Goal: Information Seeking & Learning: Compare options

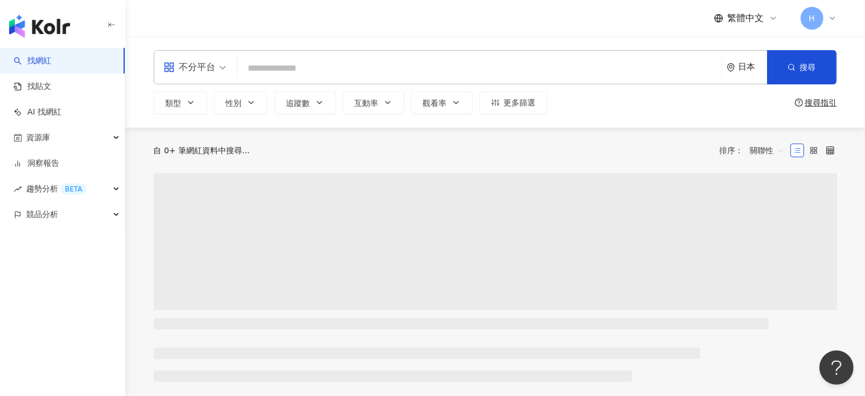
click at [747, 68] on div "日本" at bounding box center [752, 67] width 28 height 10
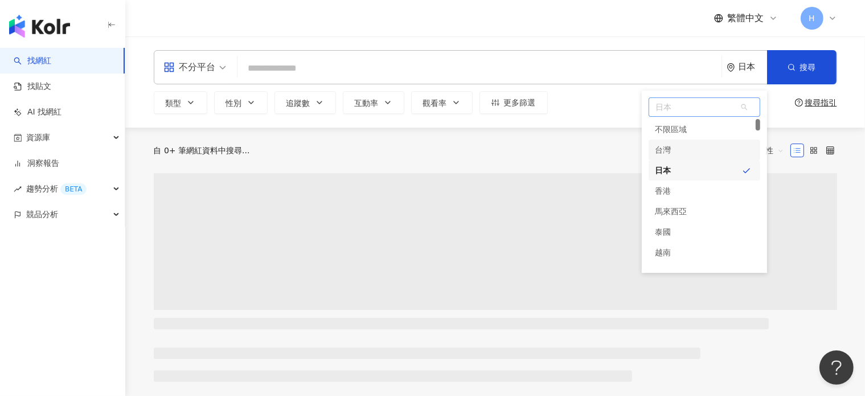
click at [701, 145] on div "台灣" at bounding box center [704, 149] width 112 height 20
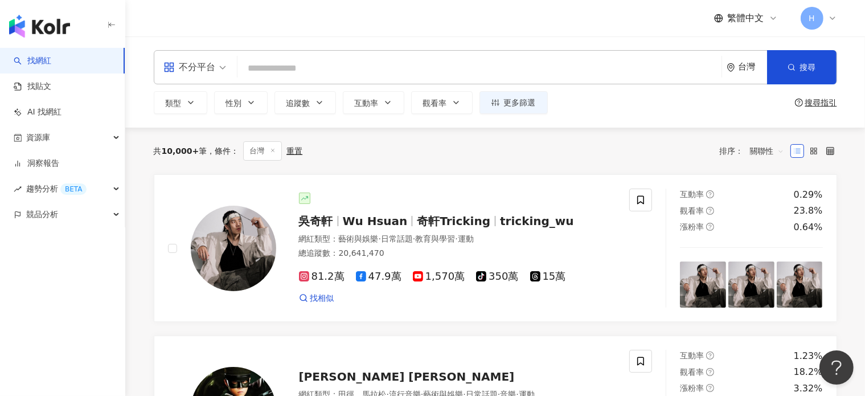
click at [320, 54] on div "不分平台 台灣 搜尋" at bounding box center [495, 67] width 683 height 34
click at [320, 68] on input "search" at bounding box center [479, 68] width 475 height 22
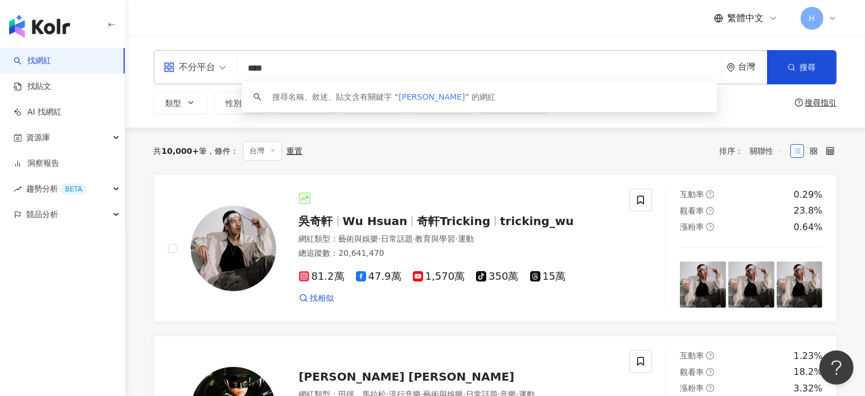
type input "***"
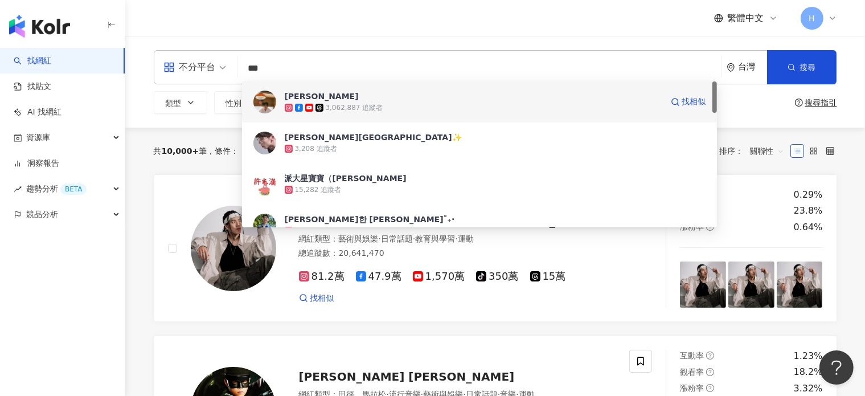
click at [305, 106] on icon at bounding box center [309, 108] width 8 height 8
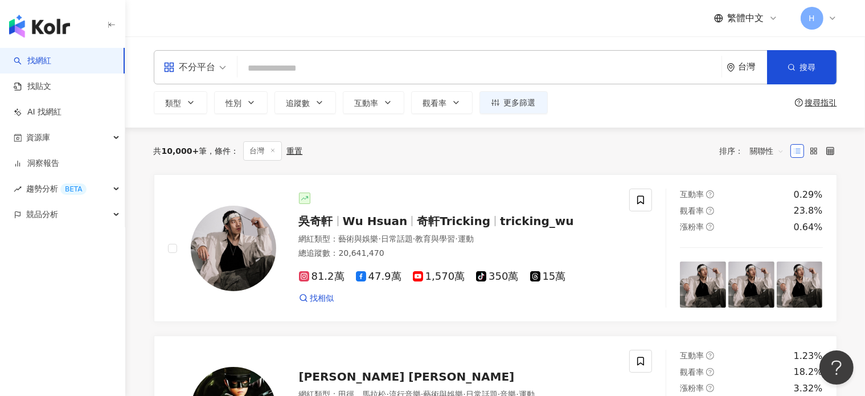
click at [762, 151] on span "關聯性" at bounding box center [767, 151] width 34 height 18
click at [760, 195] on div "追蹤數" at bounding box center [766, 193] width 28 height 13
click at [188, 106] on button "類型" at bounding box center [181, 102] width 54 height 23
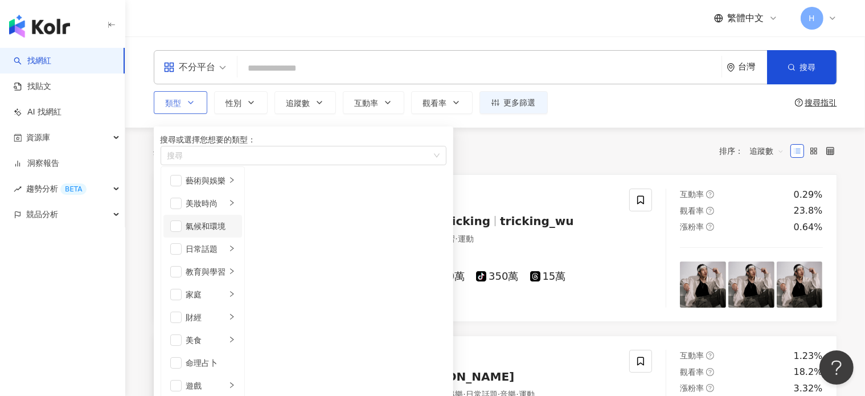
scroll to position [228, 0]
click at [320, 101] on icon "button" at bounding box center [319, 102] width 5 height 2
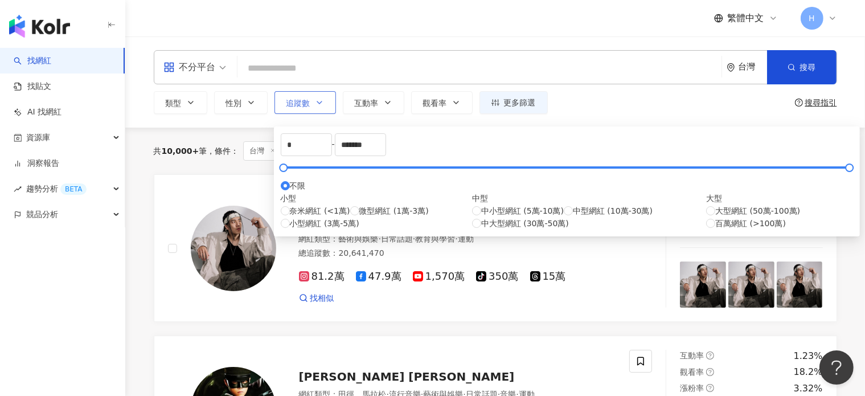
click at [320, 101] on icon "button" at bounding box center [319, 102] width 5 height 2
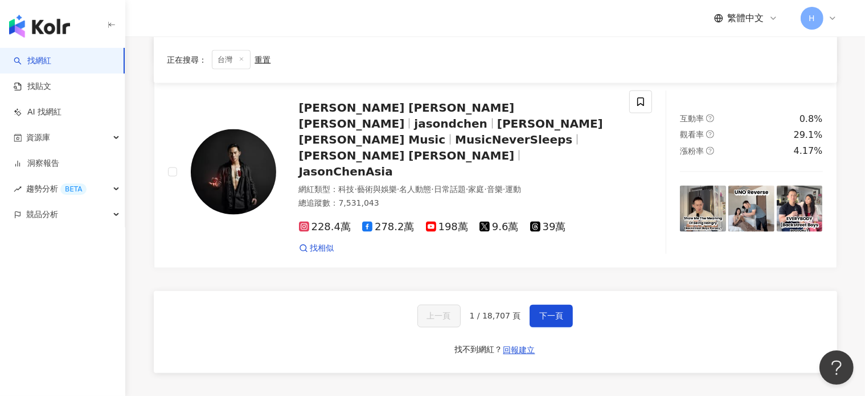
scroll to position [1935, 0]
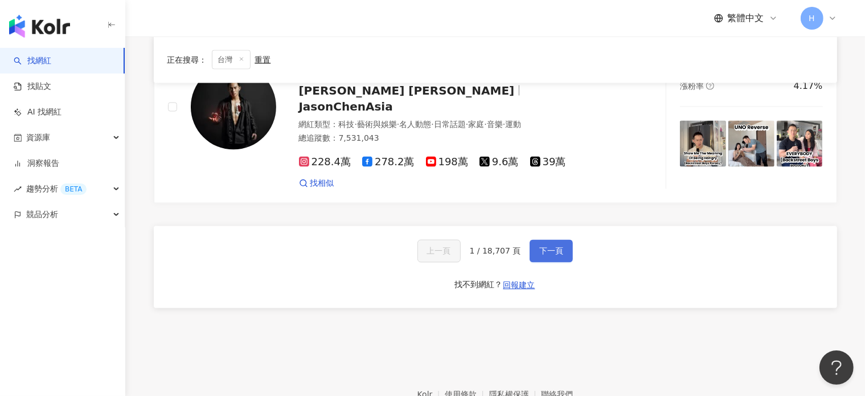
click at [546, 246] on span "下一頁" at bounding box center [551, 250] width 24 height 9
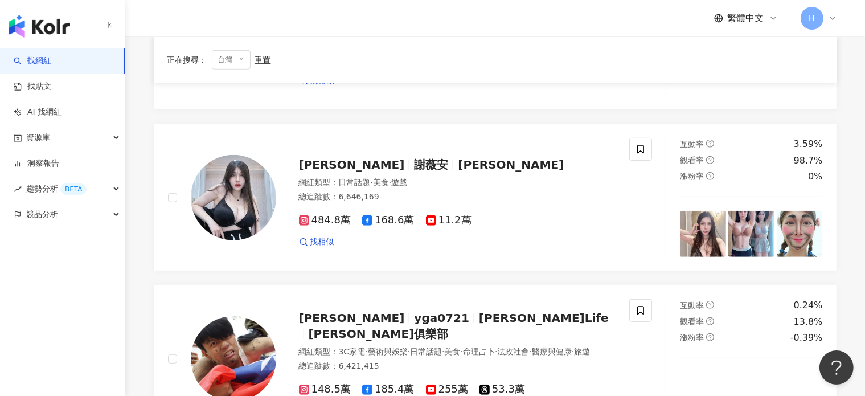
scroll to position [1940, 0]
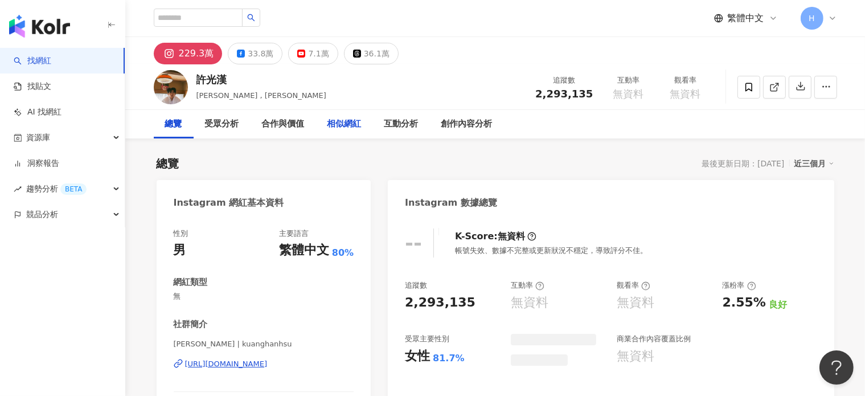
click at [332, 131] on div "相似網紅" at bounding box center [344, 124] width 57 height 28
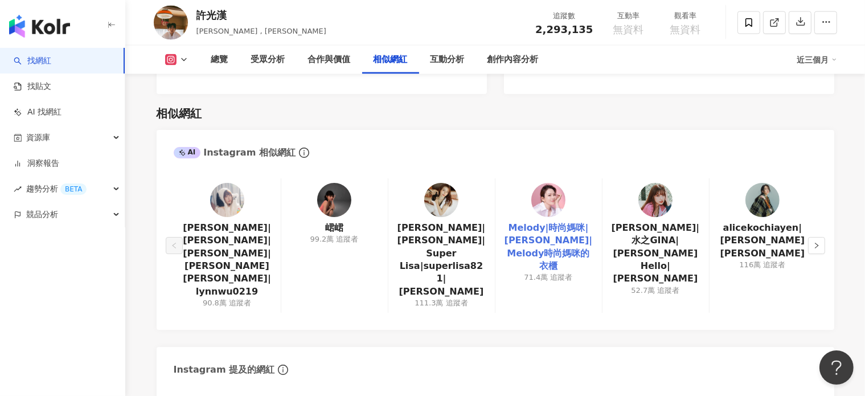
scroll to position [1826, 0]
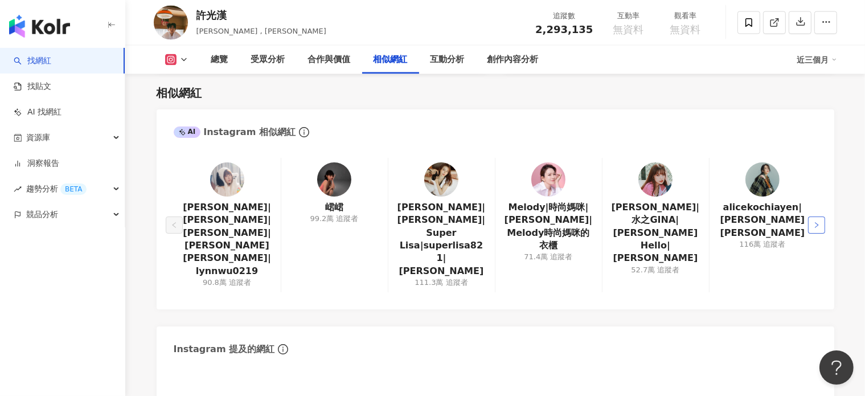
click at [810, 216] on button "button" at bounding box center [816, 224] width 17 height 17
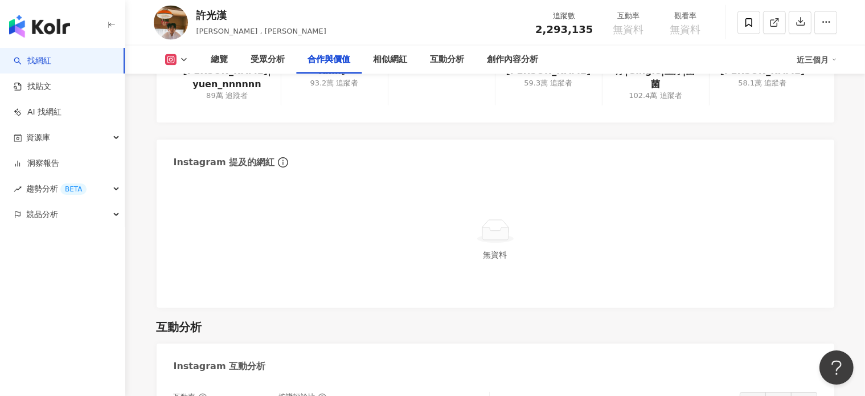
scroll to position [1769, 0]
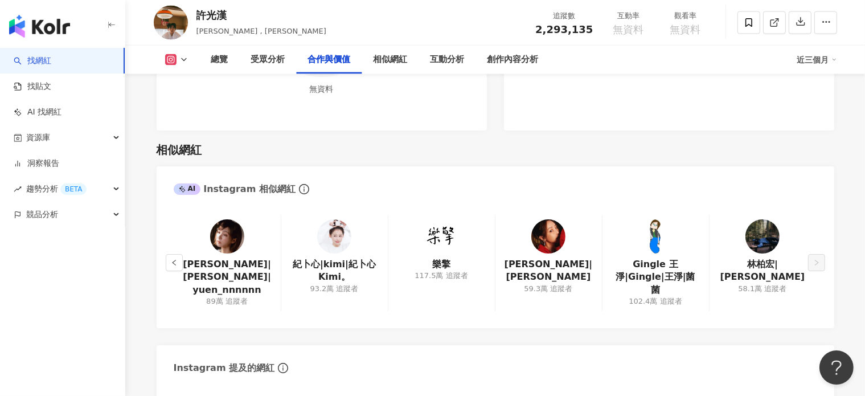
click at [168, 267] on div "黃于恩|溫妮|yuen_nnnnnn 89萬 追蹤者 紀卜心|kimi|紀卜心Kimi。 93.2萬 追蹤者 樂擎 117.5萬 追蹤者 謝欣穎|Nikki …" at bounding box center [495, 265] width 677 height 125
click at [171, 259] on icon "left" at bounding box center [174, 262] width 7 height 7
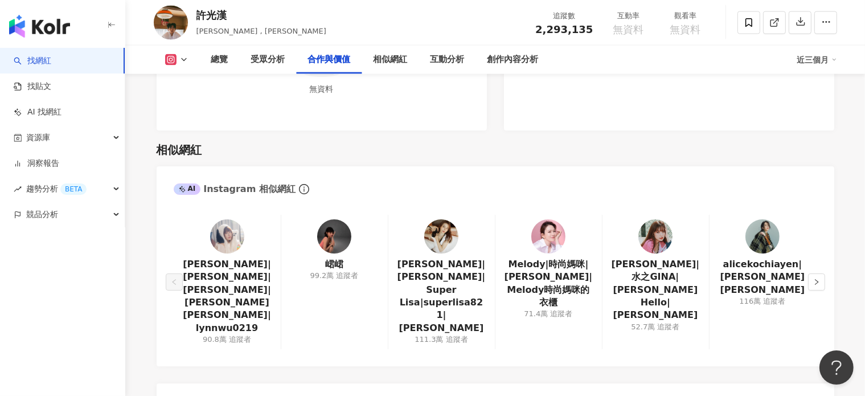
click at [171, 259] on div "泱泱|LYNN|吳泱潾|泱泱 LYNN|lynnwu0219 90.8萬 追蹤者 峮峮 99.2萬 追蹤者 林莎|Lisa|Super Lisa|superl…" at bounding box center [495, 284] width 677 height 163
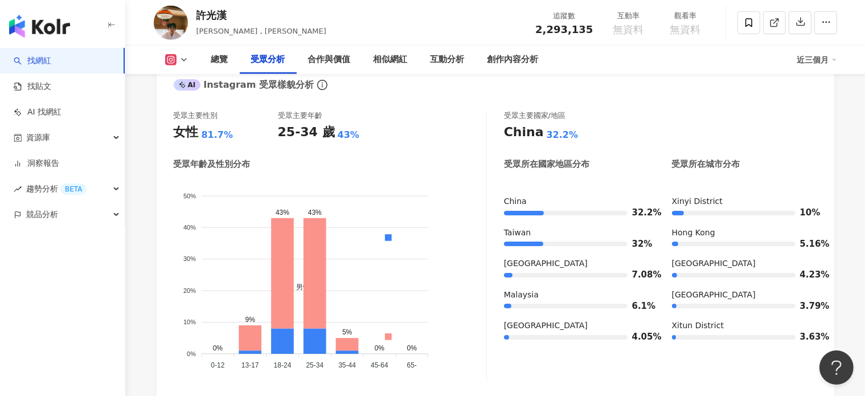
scroll to position [915, 0]
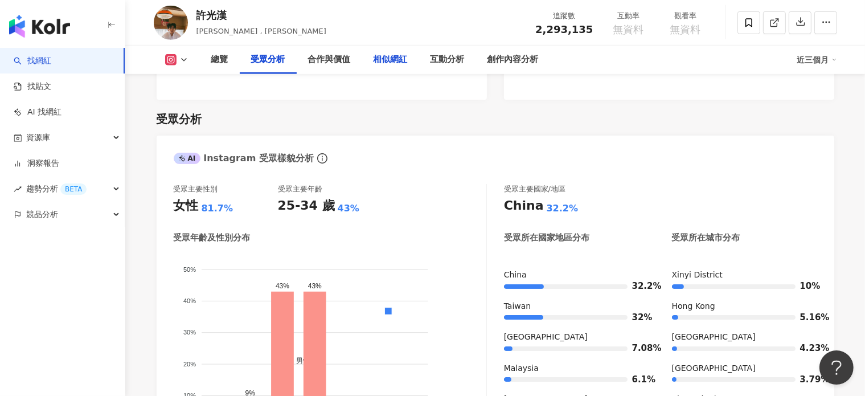
click at [378, 63] on div "相似網紅" at bounding box center [390, 60] width 34 height 14
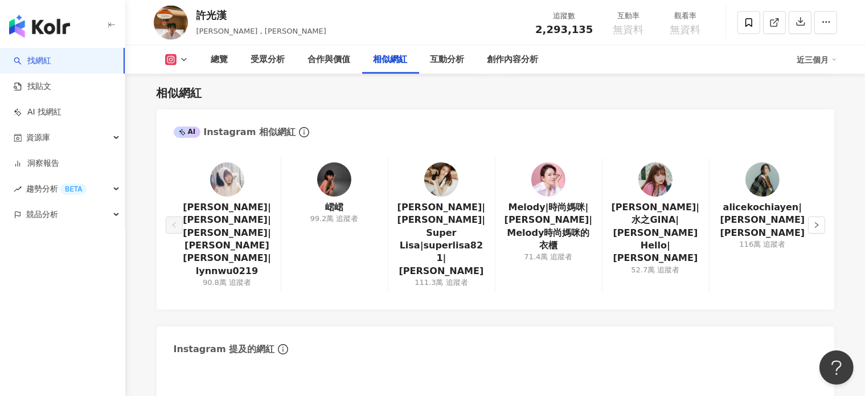
click at [817, 221] on div "泱泱|LYNN|吳泱潾|泱泱 LYNN|lynnwu0219 90.8萬 追蹤者 峮峮 99.2萬 追蹤者 林莎|Lisa|Super Lisa|superl…" at bounding box center [495, 227] width 677 height 163
click at [817, 221] on icon "right" at bounding box center [816, 224] width 7 height 7
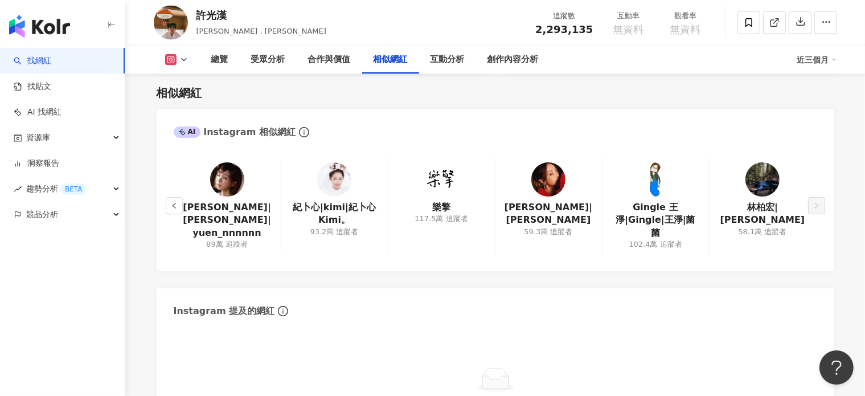
click at [817, 213] on div "黃于恩|溫妮|yuen_nnnnnn 89萬 追蹤者 紀卜心|kimi|紀卜心Kimi。 93.2萬 追蹤者 樂擎 117.5萬 追蹤者 謝欣穎|Nikki …" at bounding box center [495, 208] width 677 height 125
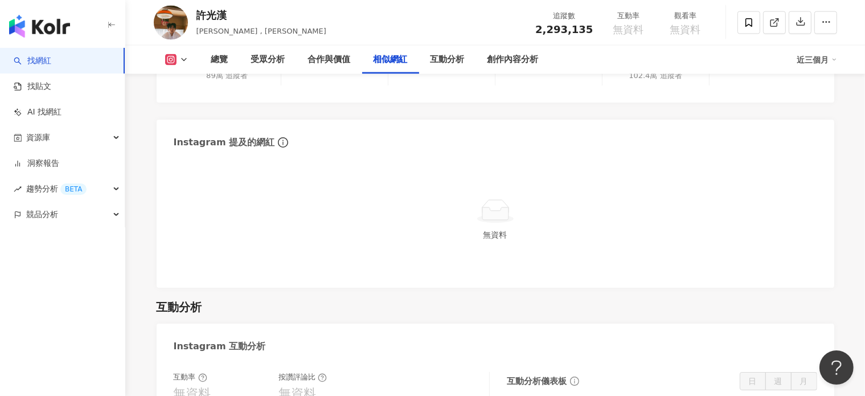
scroll to position [1997, 0]
